Goal: Transaction & Acquisition: Purchase product/service

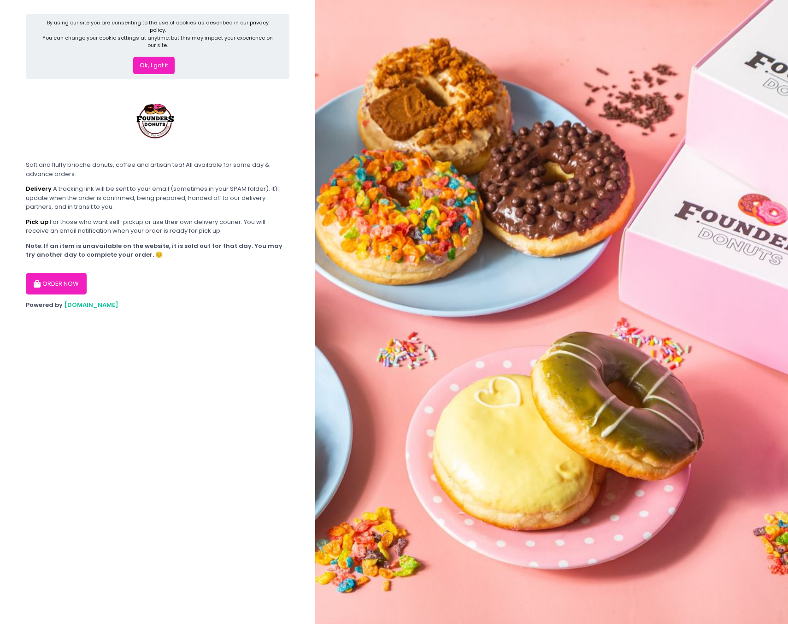
click at [62, 275] on button "ORDER NOW" at bounding box center [56, 284] width 61 height 22
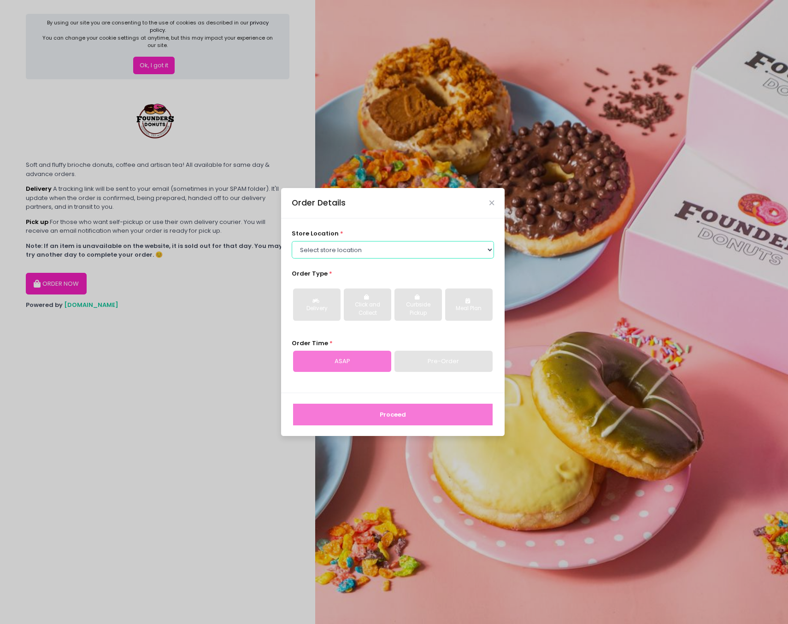
click at [423, 253] on select "Select store location Founders Donuts - [PERSON_NAME] Founders Donuts - SM Suca…" at bounding box center [393, 250] width 203 height 18
select select "66a090d8205de2a9aee5ab10"
click at [292, 241] on select "Select store location Founders Donuts - [PERSON_NAME] Founders Donuts - SM Suca…" at bounding box center [393, 250] width 203 height 18
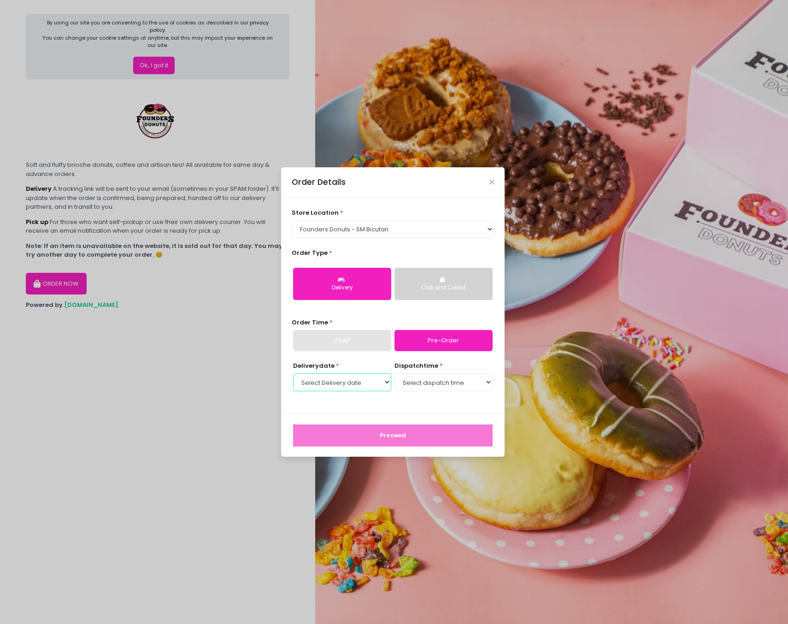
click at [377, 385] on select "Select Delivery date [DATE] [DATE] [DATE] [DATE] [DATE] [DATE] [DATE] [DATE] [D…" at bounding box center [342, 382] width 98 height 18
select select "[DATE]"
click at [293, 373] on select "Select Delivery date [DATE] [DATE] [DATE] [DATE] [DATE] [DATE] [DATE] [DATE] [D…" at bounding box center [342, 382] width 98 height 18
click at [447, 384] on select "Select dispatch time 10:00 AM - 10:30 AM 10:30 AM - 11:00 AM 11:00 AM - 11:30 A…" at bounding box center [443, 382] width 98 height 18
select select "16:30"
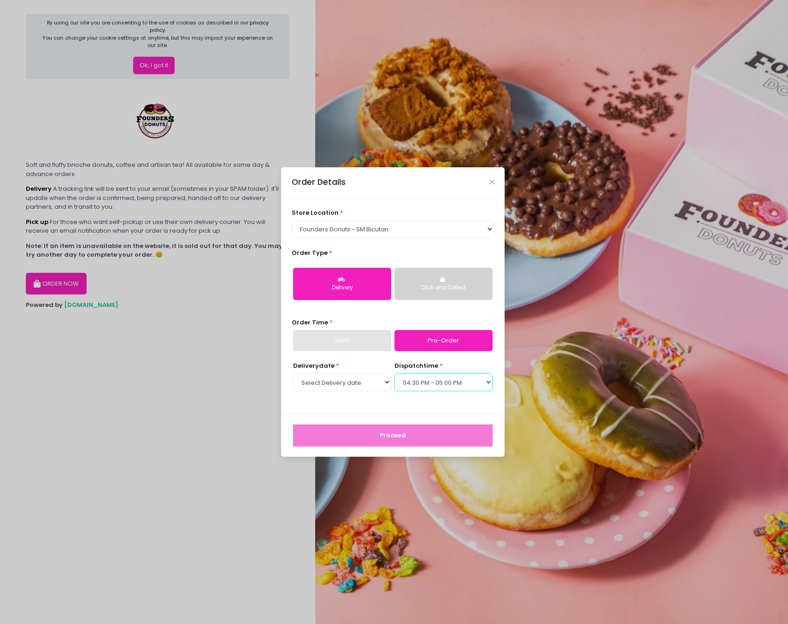
click at [394, 373] on select "Select dispatch time 10:00 AM - 10:30 AM 10:30 AM - 11:00 AM 11:00 AM - 11:30 A…" at bounding box center [443, 382] width 98 height 18
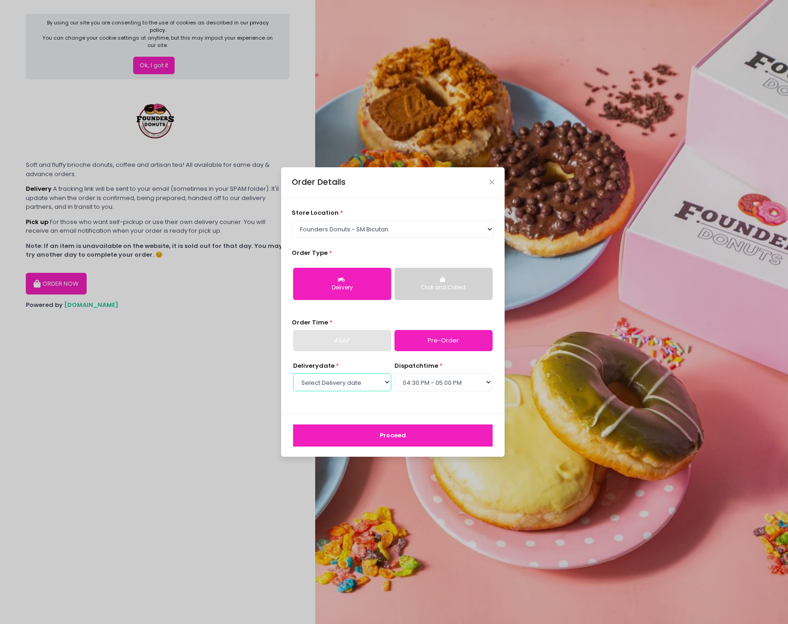
click at [327, 386] on select "Select Delivery date [DATE] [DATE] [DATE] [DATE] [DATE] [DATE] [DATE] [DATE] [D…" at bounding box center [342, 382] width 98 height 18
select select "[DATE]"
click at [293, 373] on select "Select Delivery date [DATE] [DATE] [DATE] [DATE] [DATE] [DATE] [DATE] [DATE] [D…" at bounding box center [342, 382] width 98 height 18
click at [429, 385] on select "Select dispatch time 10:00 AM - 10:30 AM 10:30 AM - 11:00 AM 11:00 AM - 11:30 A…" at bounding box center [443, 382] width 98 height 18
select select "14:00"
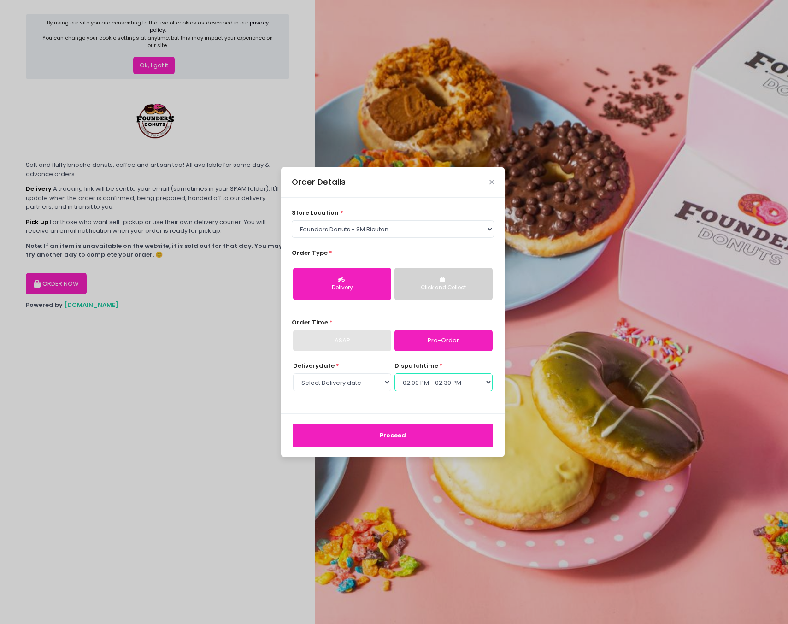
click at [394, 373] on select "Select dispatch time 10:00 AM - 10:30 AM 10:30 AM - 11:00 AM 11:00 AM - 11:30 A…" at bounding box center [443, 382] width 98 height 18
click at [416, 435] on button "Proceed" at bounding box center [392, 435] width 199 height 22
